Goal: Information Seeking & Learning: Learn about a topic

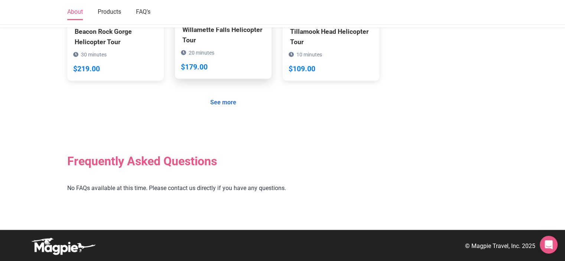
scroll to position [688, 0]
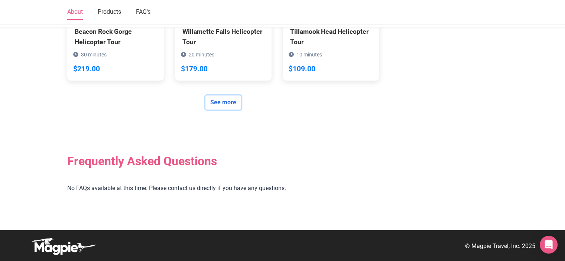
click at [231, 110] on link "See more" at bounding box center [223, 102] width 36 height 14
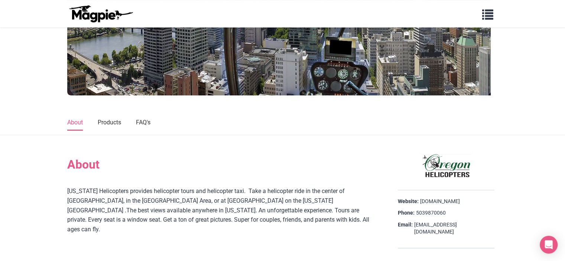
scroll to position [94, 0]
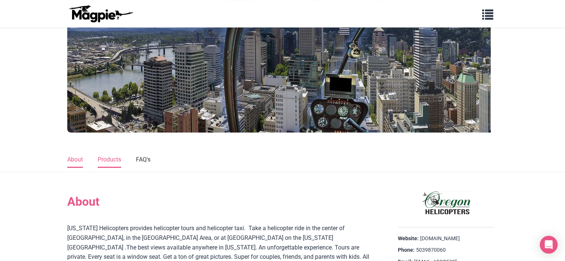
click at [118, 168] on link "Products" at bounding box center [109, 160] width 23 height 16
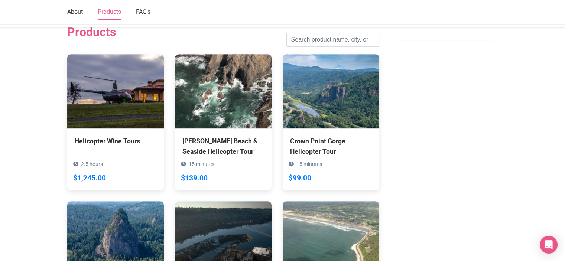
scroll to position [386, 0]
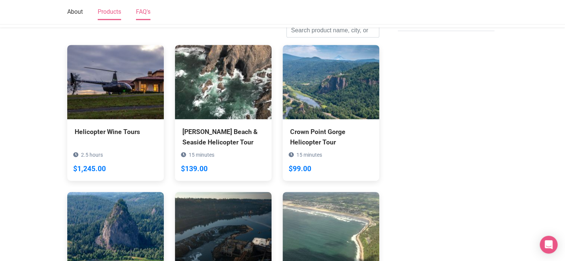
click at [150, 14] on link "FAQ's" at bounding box center [143, 13] width 14 height 16
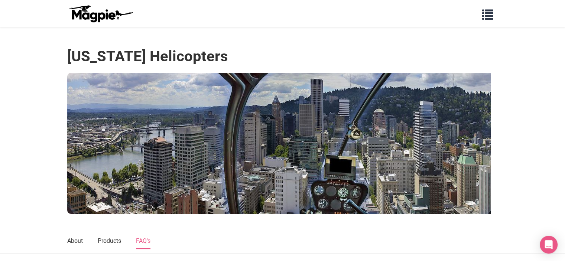
scroll to position [0, 0]
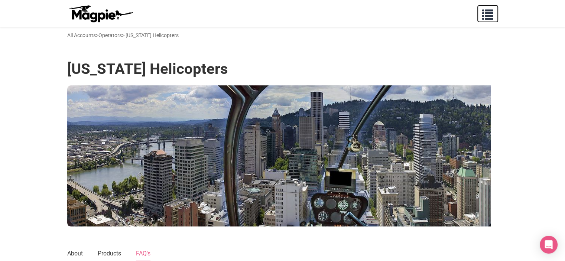
click at [485, 18] on span "button" at bounding box center [487, 12] width 11 height 11
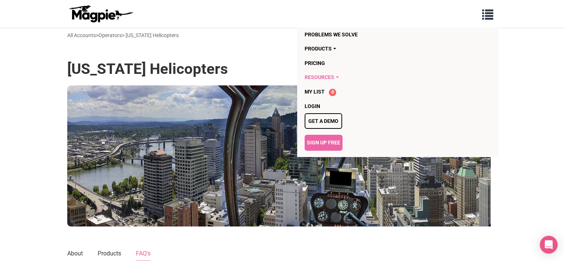
click at [339, 84] on link "Resources" at bounding box center [354, 77] width 101 height 14
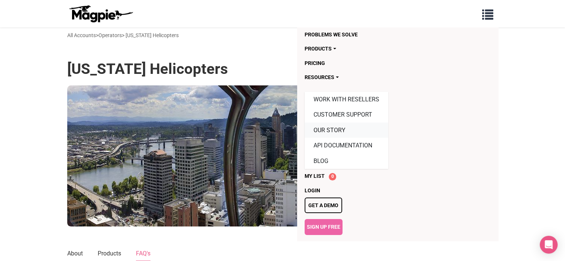
click at [333, 138] on link "Our Story" at bounding box center [346, 130] width 84 height 16
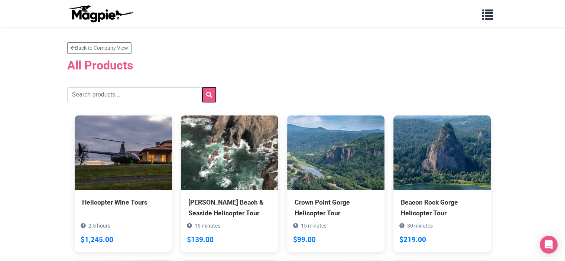
click at [210, 98] on icon "submit" at bounding box center [209, 95] width 6 height 6
drag, startPoint x: 0, startPoint y: 0, endPoint x: 141, endPoint y: 111, distance: 179.3
click at [141, 102] on input "text" at bounding box center [141, 94] width 148 height 15
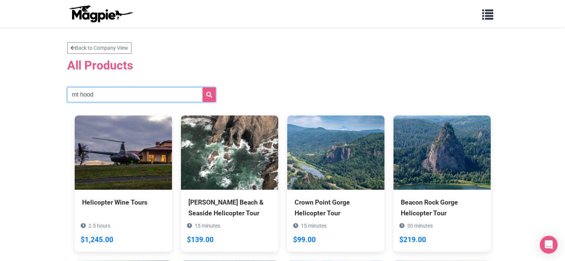
type input "mt hood"
click at [202, 87] on button "submit" at bounding box center [208, 94] width 13 height 15
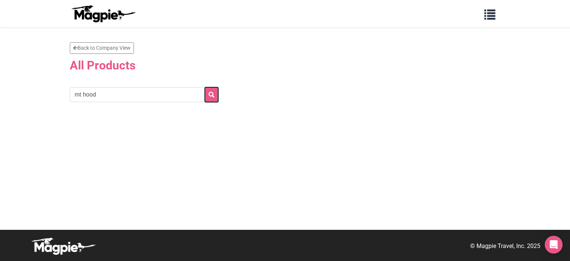
click at [214, 98] on icon "submit" at bounding box center [212, 95] width 6 height 6
